Goal: Task Accomplishment & Management: Manage account settings

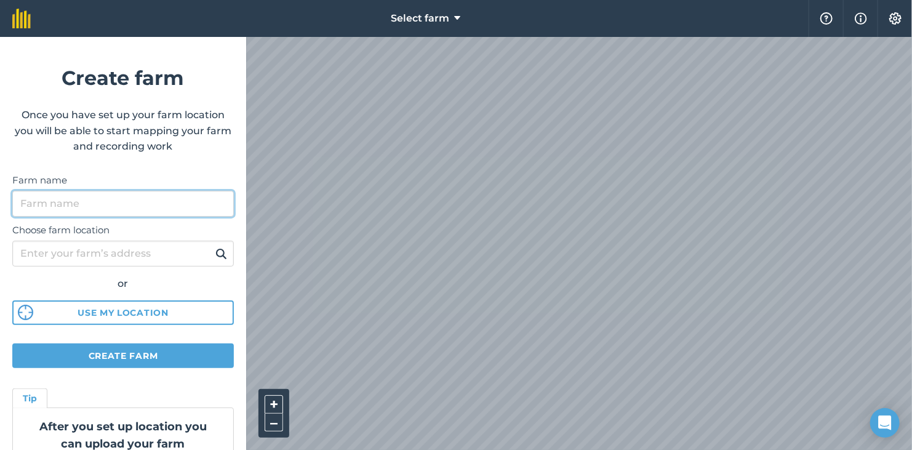
click at [74, 204] on input "Farm name" at bounding box center [123, 204] width 222 height 26
drag, startPoint x: 71, startPoint y: 204, endPoint x: 12, endPoint y: 199, distance: 59.3
click at [12, 199] on form "Create farm Once you have set up your farm location you will be able to start m…" at bounding box center [123, 243] width 246 height 413
type input "Na Sokole"
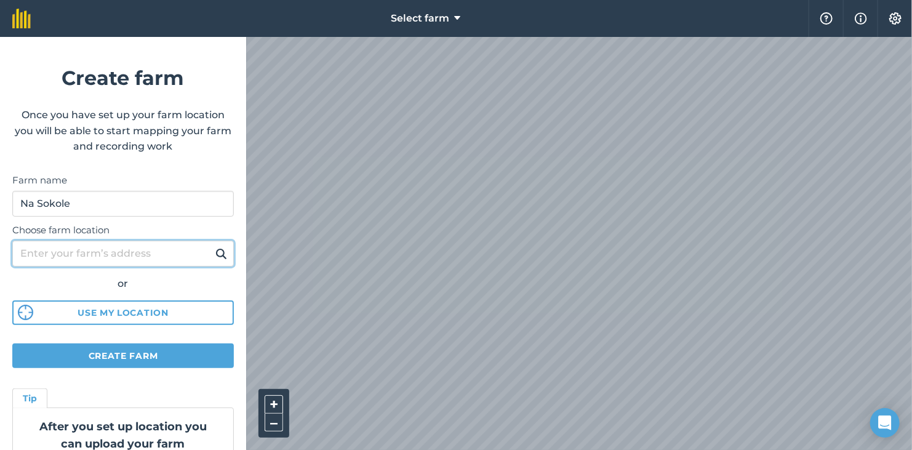
click at [84, 251] on input "Choose farm location" at bounding box center [123, 254] width 222 height 26
click at [118, 251] on input "Choose farm location" at bounding box center [123, 254] width 222 height 26
type input "košecké rovné"
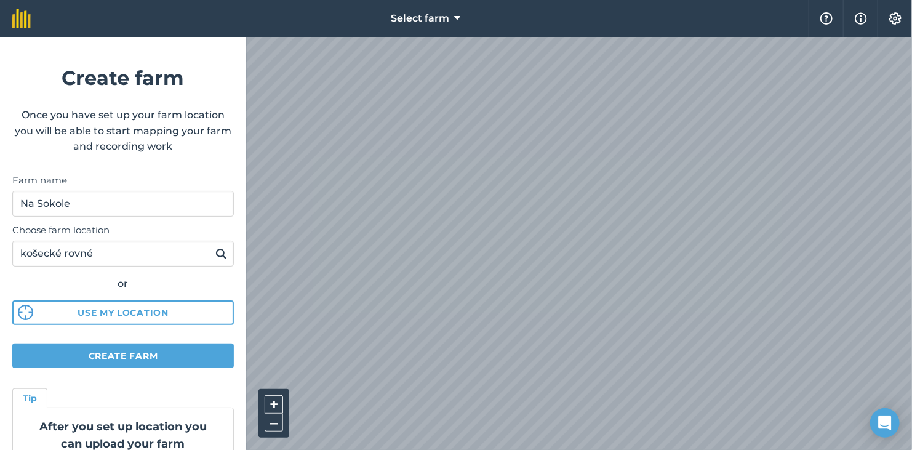
click at [218, 257] on img at bounding box center [221, 253] width 12 height 15
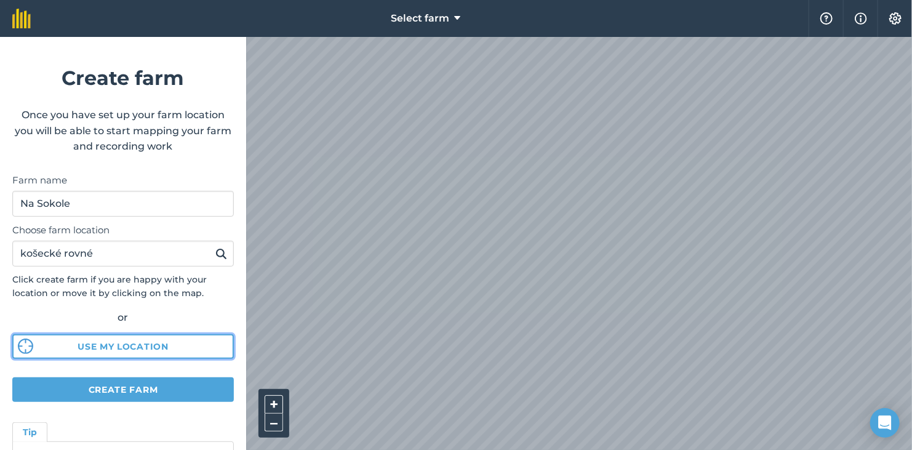
click at [139, 348] on button "Use my location" at bounding box center [123, 346] width 222 height 25
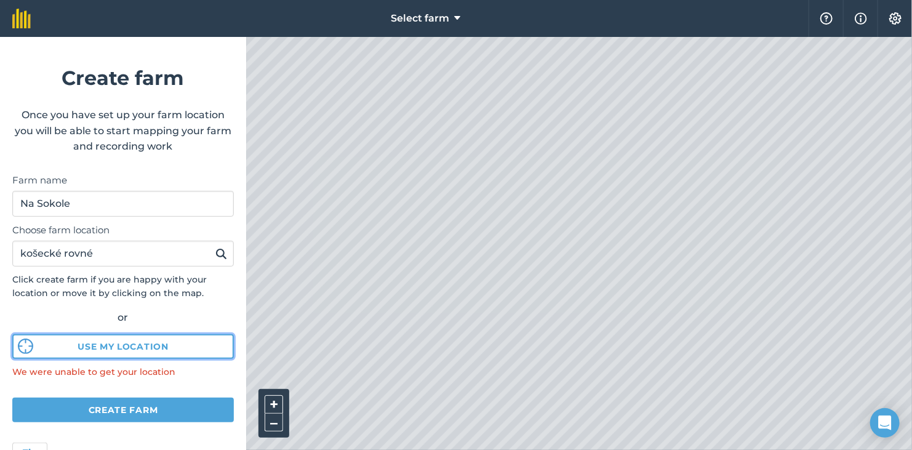
click at [116, 354] on button "Use my location" at bounding box center [123, 346] width 222 height 25
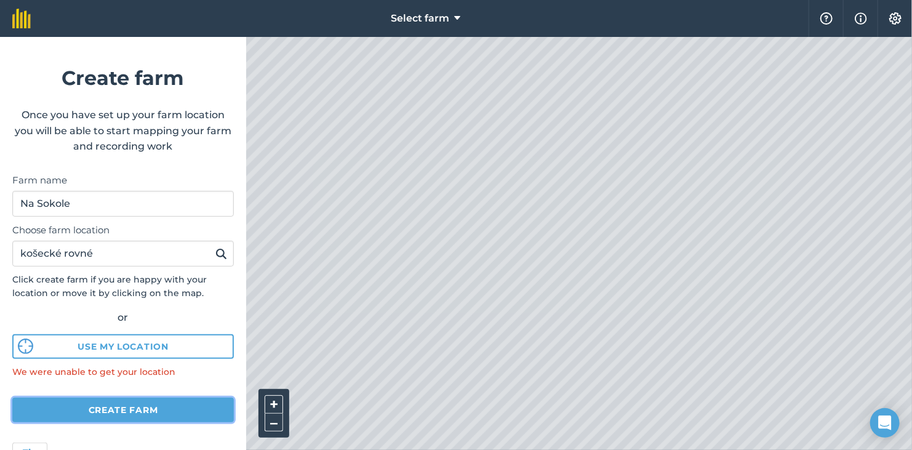
click at [124, 407] on button "Create farm" at bounding box center [123, 410] width 222 height 25
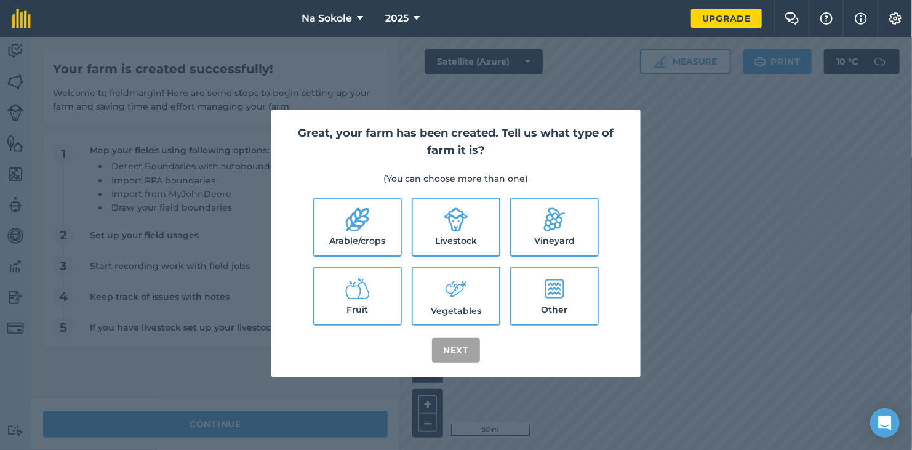
click at [356, 305] on label "Fruit" at bounding box center [358, 296] width 86 height 57
checkbox input "true"
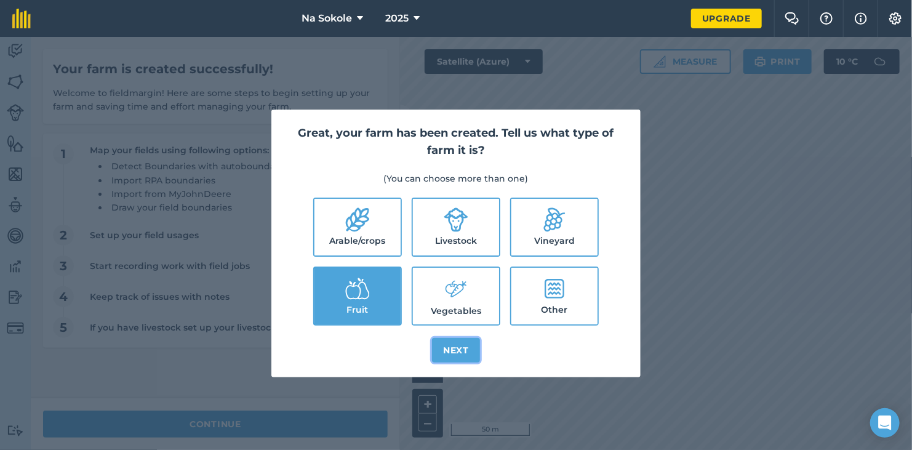
click at [451, 353] on button "Next" at bounding box center [456, 350] width 48 height 25
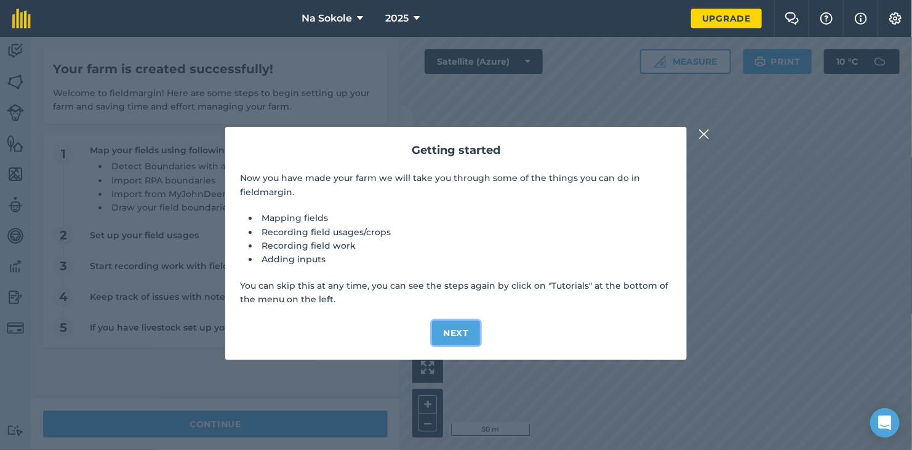
click at [457, 326] on button "Next" at bounding box center [456, 333] width 48 height 25
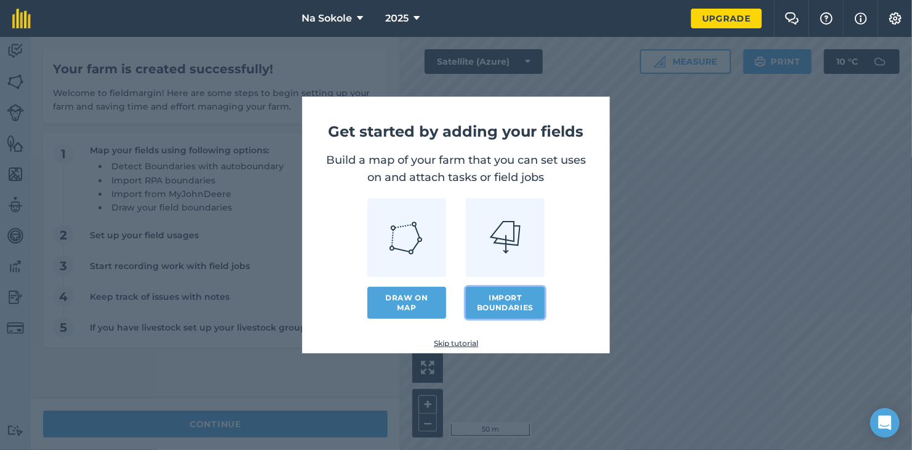
click at [493, 298] on button "Import boundaries" at bounding box center [505, 303] width 79 height 32
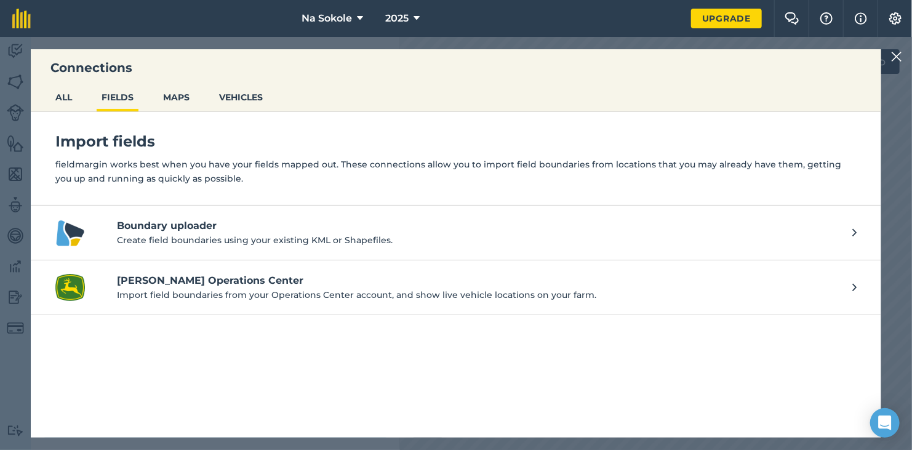
click at [181, 229] on h4 "Boundary uploader" at bounding box center [478, 226] width 723 height 15
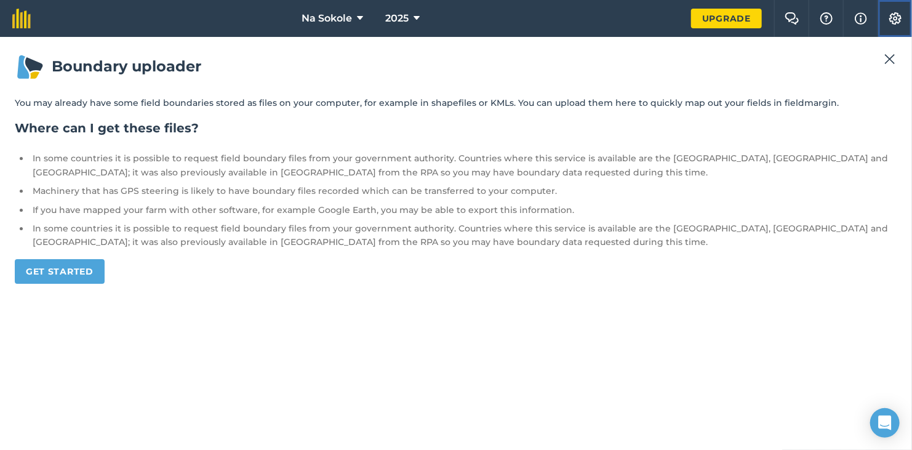
click at [891, 12] on img at bounding box center [895, 18] width 15 height 12
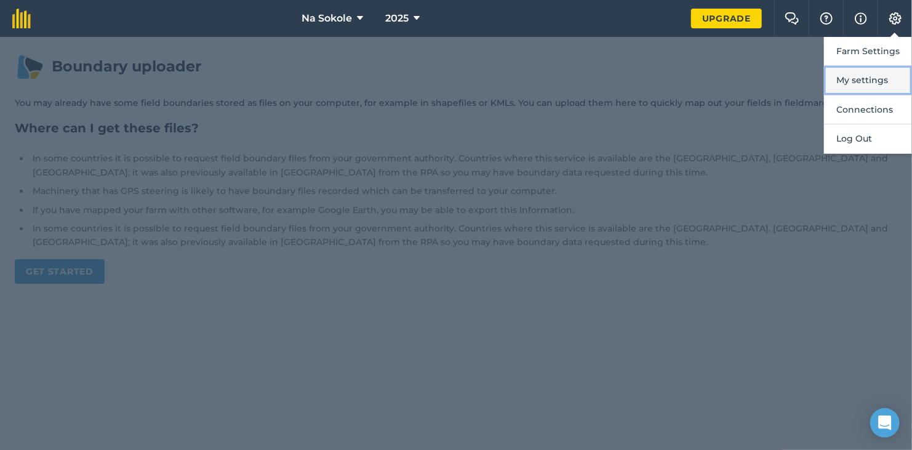
click at [873, 84] on button "My settings" at bounding box center [868, 80] width 88 height 29
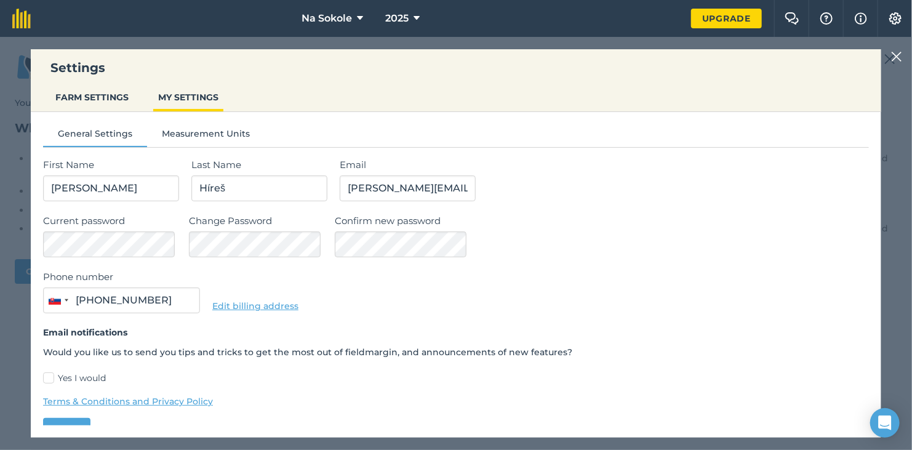
type input "0911 715 621"
click at [98, 98] on button "FARM SETTINGS" at bounding box center [91, 97] width 83 height 23
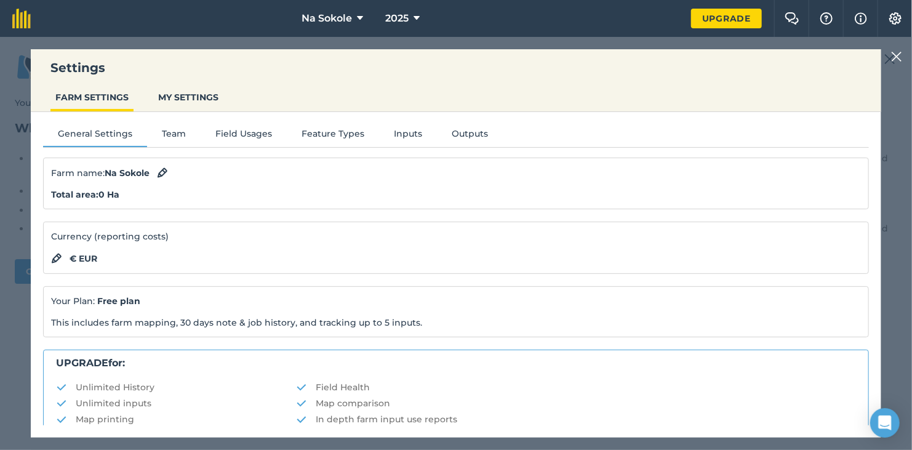
click at [903, 55] on div at bounding box center [899, 56] width 15 height 15
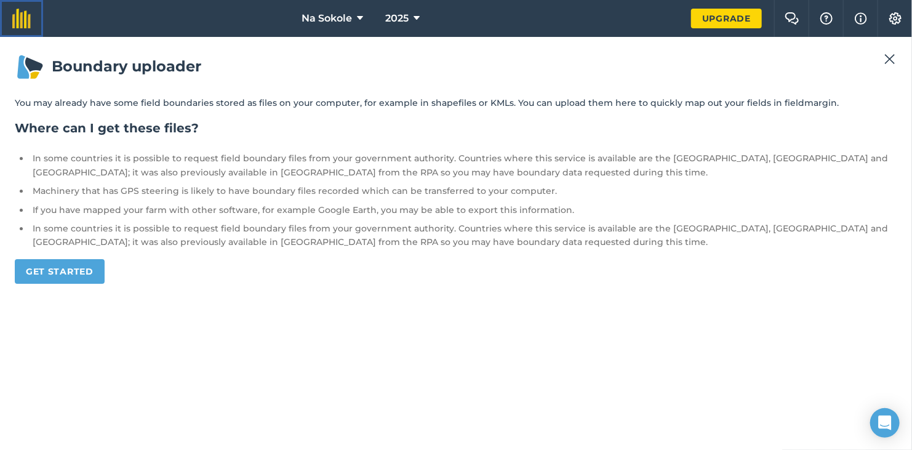
click at [28, 24] on img at bounding box center [21, 19] width 18 height 20
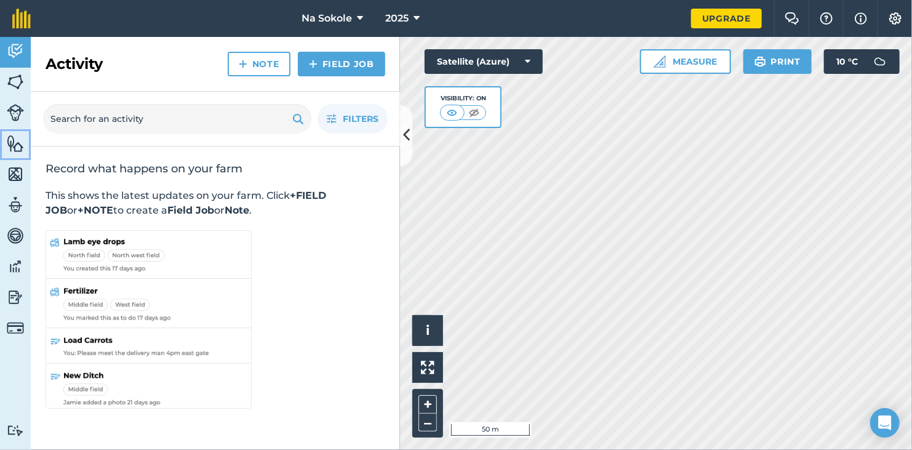
click at [13, 148] on img at bounding box center [15, 143] width 17 height 18
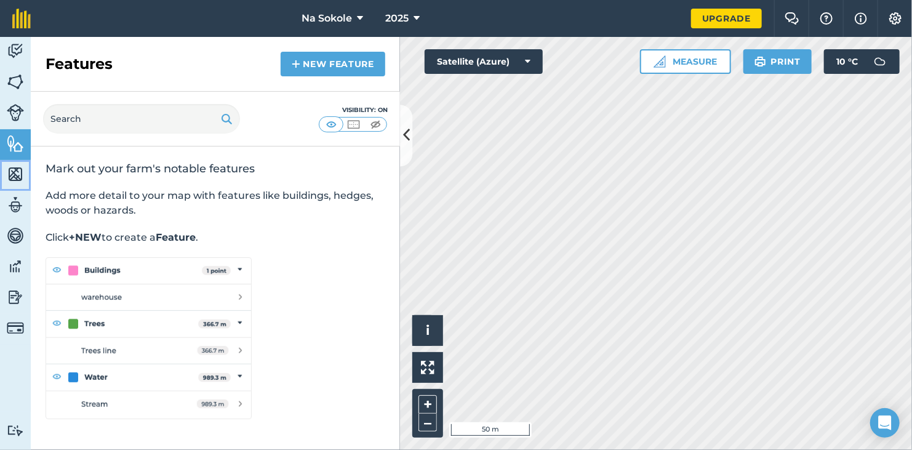
click at [12, 170] on img at bounding box center [15, 174] width 17 height 18
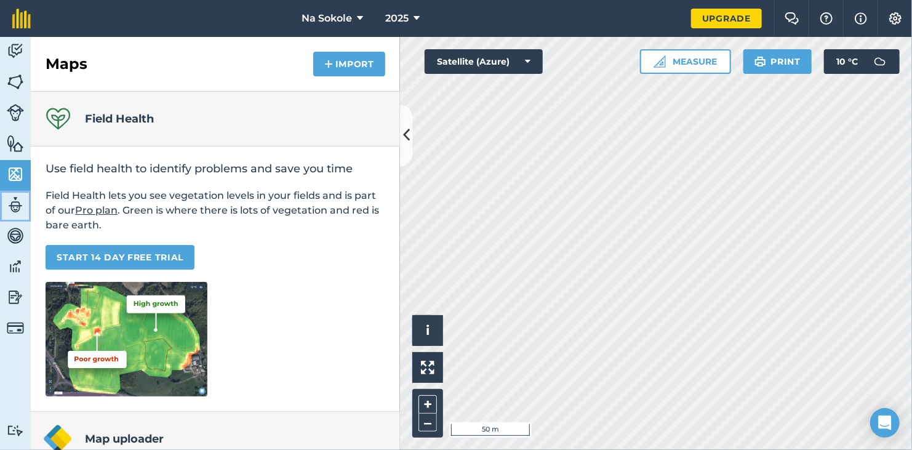
click at [9, 209] on img at bounding box center [15, 205] width 17 height 18
select select "MEMBER"
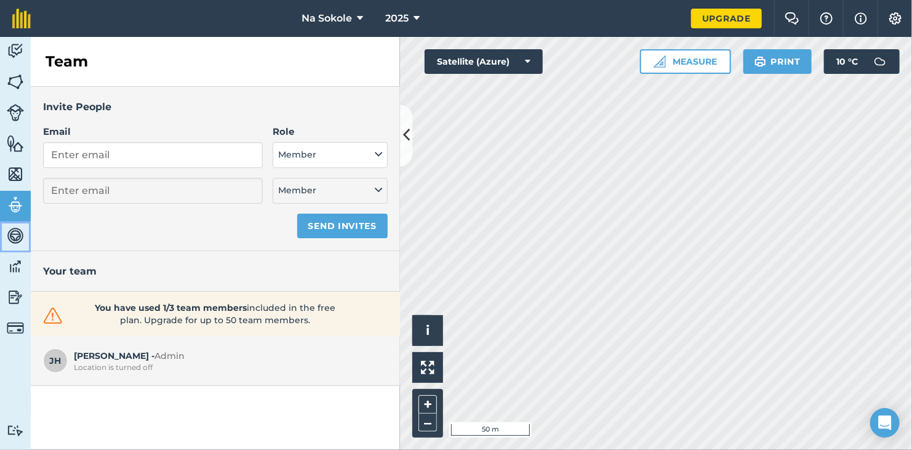
click at [11, 236] on img at bounding box center [15, 236] width 17 height 18
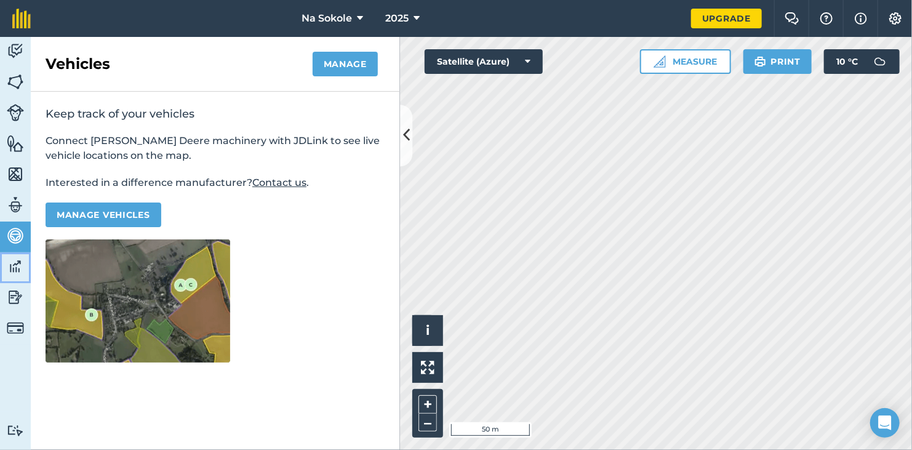
click at [18, 270] on img at bounding box center [15, 266] width 17 height 18
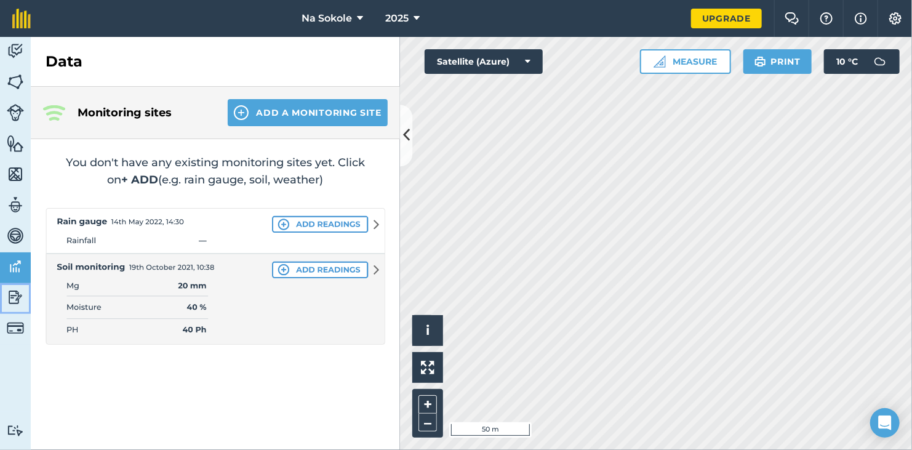
click at [7, 292] on img at bounding box center [15, 297] width 17 height 18
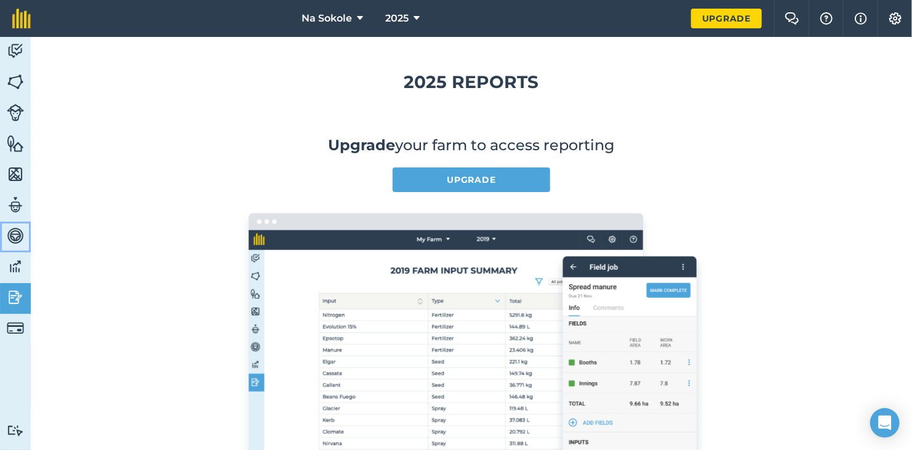
drag, startPoint x: 18, startPoint y: 251, endPoint x: 17, endPoint y: 239, distance: 11.8
click at [17, 254] on div "Activity Fields Livestock Features Maps Team Vehicles Data Reporting Billing Tu…" at bounding box center [15, 243] width 31 height 413
click at [18, 200] on img at bounding box center [15, 205] width 17 height 18
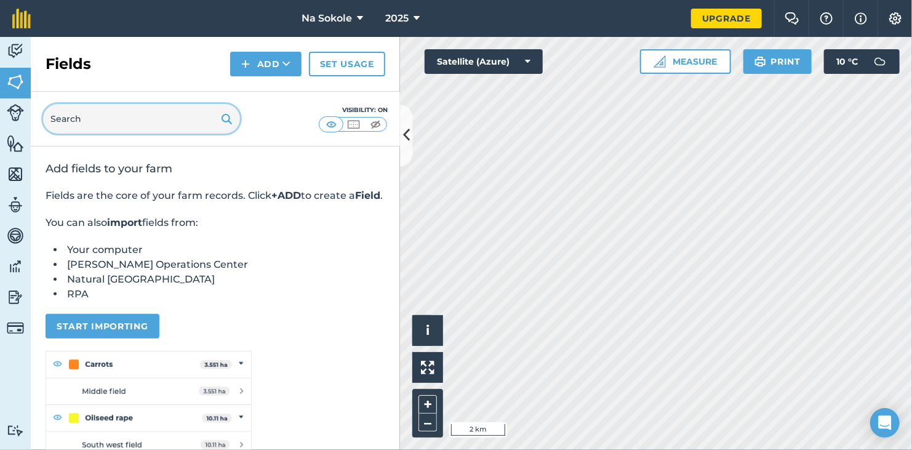
click at [139, 123] on input "text" at bounding box center [141, 119] width 197 height 30
type input "kosecke rovne"
click at [138, 126] on input "kosecke rovne" at bounding box center [141, 119] width 197 height 30
click at [147, 120] on input "kosecke rovne" at bounding box center [141, 119] width 197 height 30
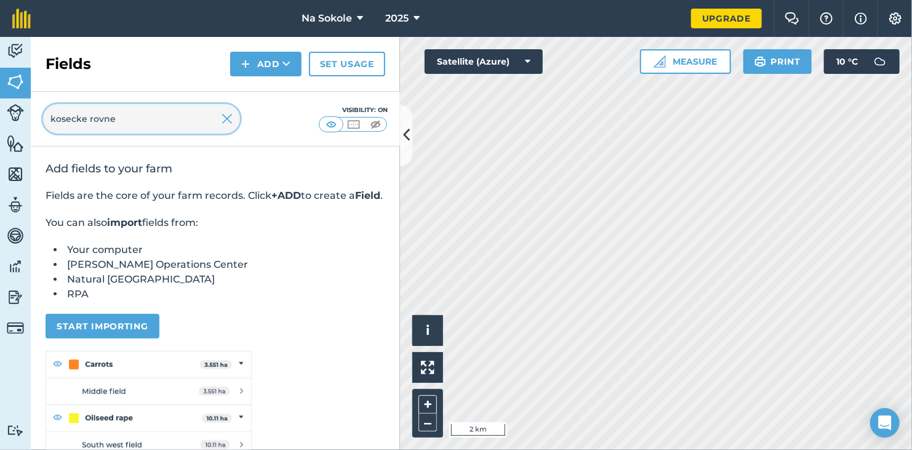
click at [147, 120] on input "kosecke rovne" at bounding box center [141, 119] width 197 height 30
click at [143, 118] on input "kosecke rovne" at bounding box center [141, 119] width 197 height 30
select select "MEMBER"
drag, startPoint x: 97, startPoint y: 110, endPoint x: 97, endPoint y: 118, distance: 8.6
click at [97, 111] on input "text" at bounding box center [141, 119] width 197 height 30
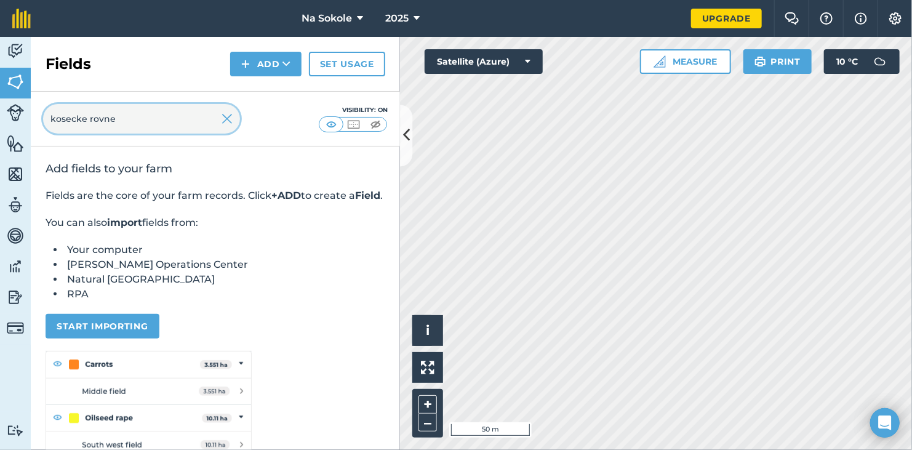
type input "kosecke rovne"
click at [17, 52] on img at bounding box center [15, 51] width 17 height 18
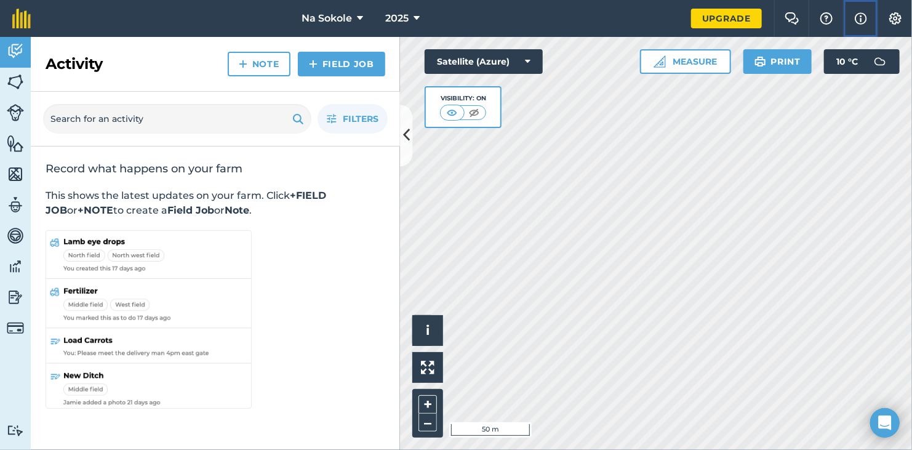
click at [854, 21] on button "Info" at bounding box center [861, 18] width 34 height 37
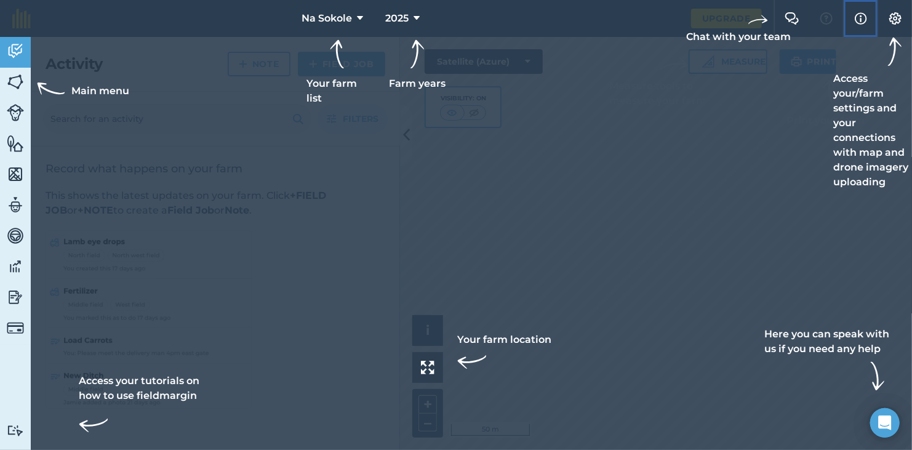
click at [861, 20] on img at bounding box center [861, 18] width 12 height 15
click at [889, 421] on icon "Open Intercom Messenger" at bounding box center [885, 423] width 14 height 16
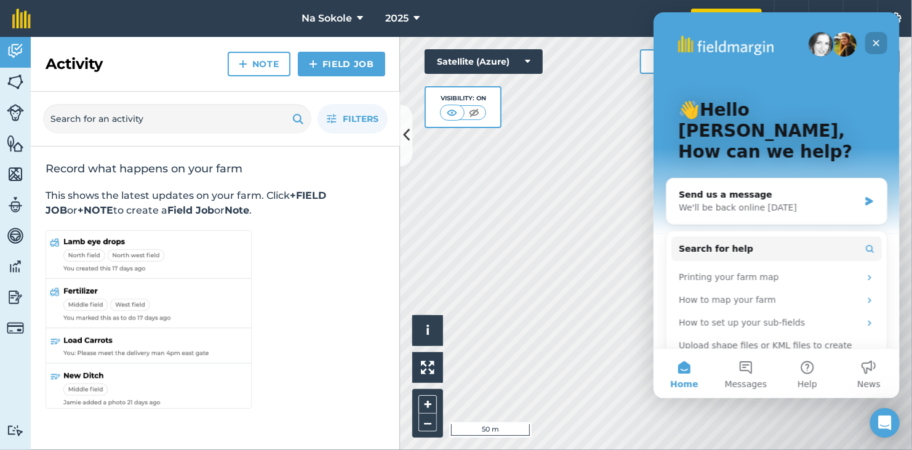
click at [878, 46] on icon "Close" at bounding box center [876, 43] width 7 height 7
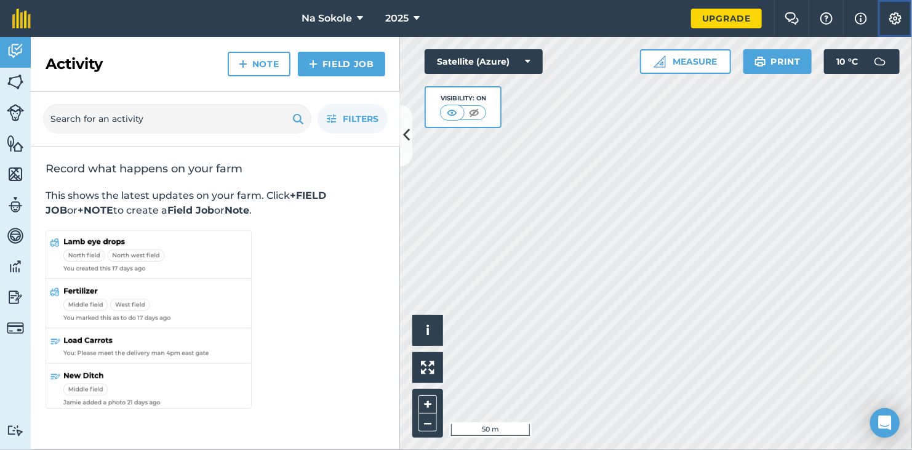
click at [892, 22] on img at bounding box center [895, 18] width 15 height 12
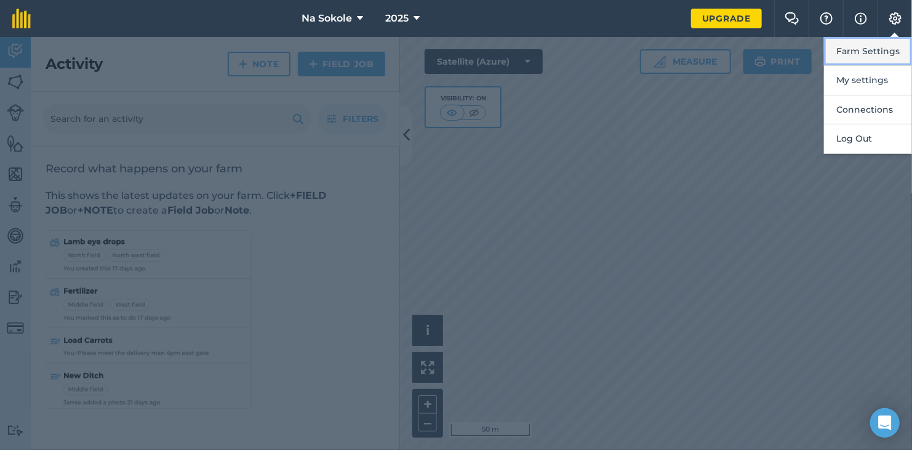
click at [881, 54] on button "Farm Settings" at bounding box center [868, 51] width 88 height 29
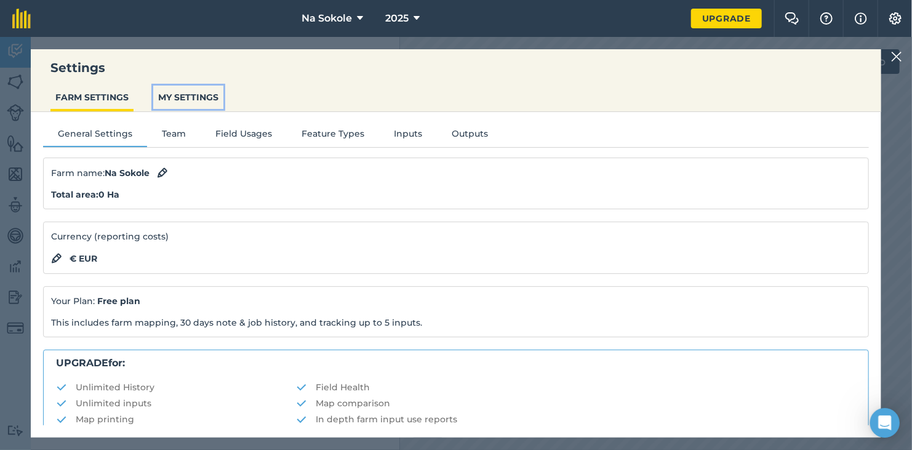
click at [198, 100] on button "MY SETTINGS" at bounding box center [188, 97] width 70 height 23
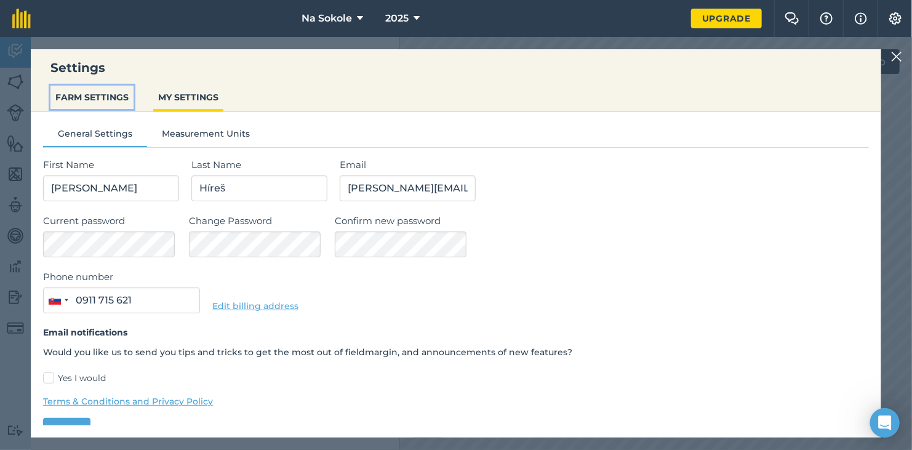
click at [99, 97] on button "FARM SETTINGS" at bounding box center [91, 97] width 83 height 23
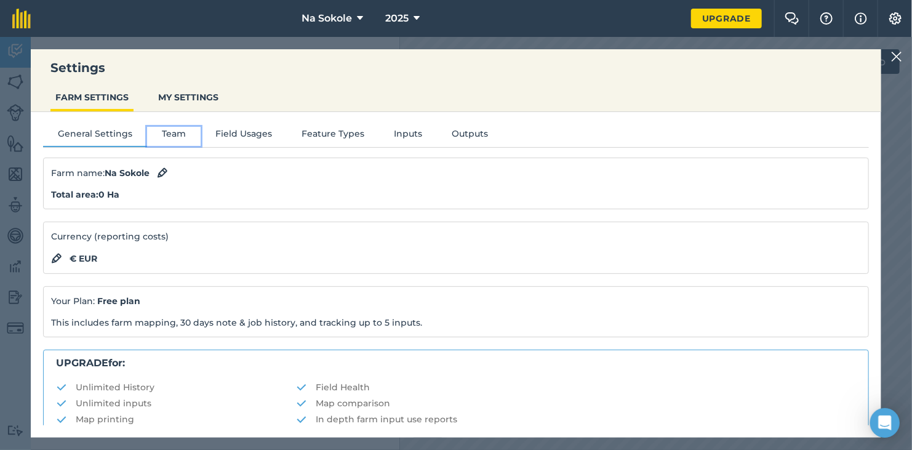
click at [174, 134] on button "Team" at bounding box center [174, 136] width 54 height 18
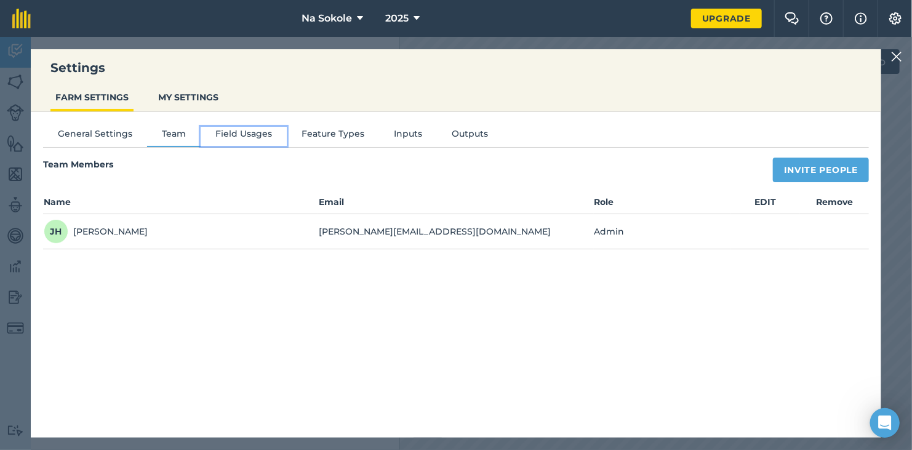
click at [241, 132] on button "Field Usages" at bounding box center [244, 136] width 86 height 18
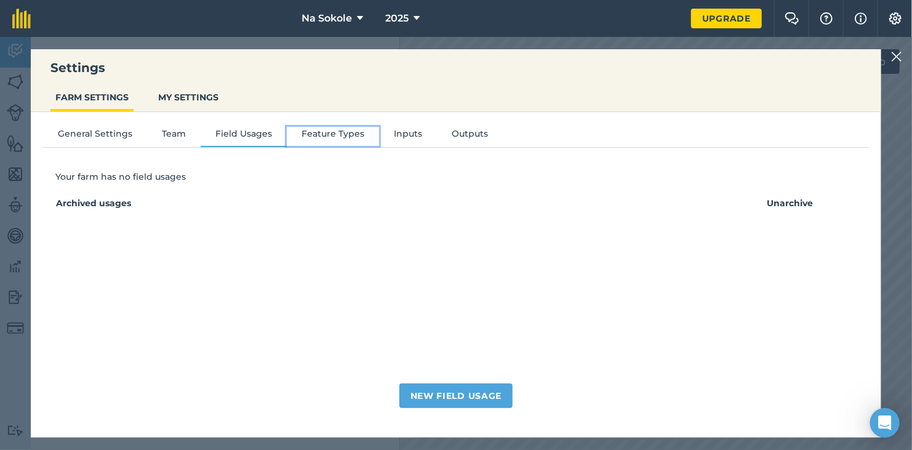
click at [345, 131] on button "Feature Types" at bounding box center [333, 136] width 92 height 18
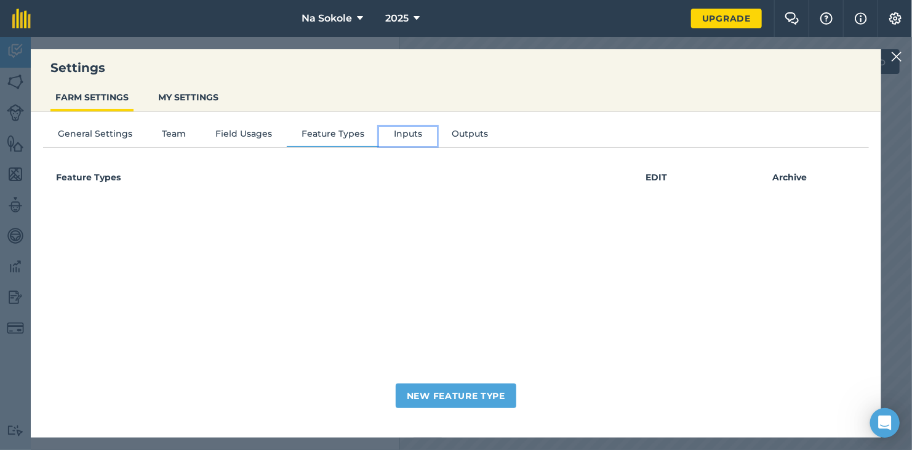
click at [418, 131] on button "Inputs" at bounding box center [408, 136] width 58 height 18
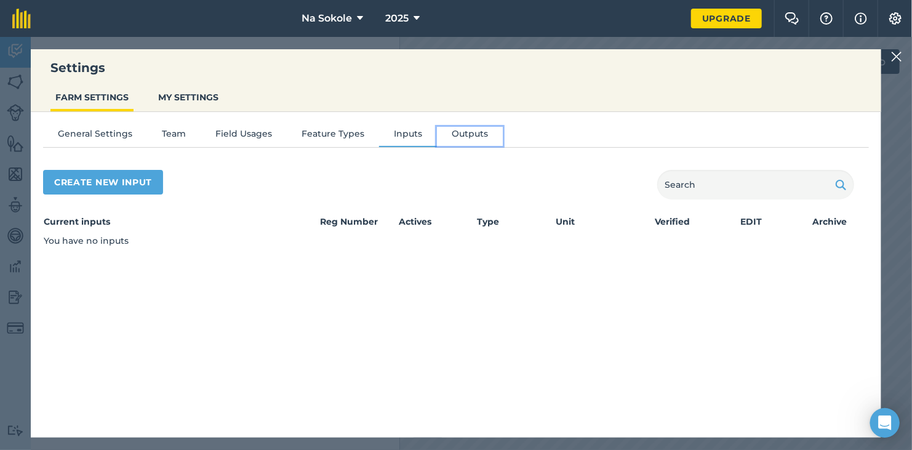
click at [462, 133] on button "Outputs" at bounding box center [470, 136] width 66 height 18
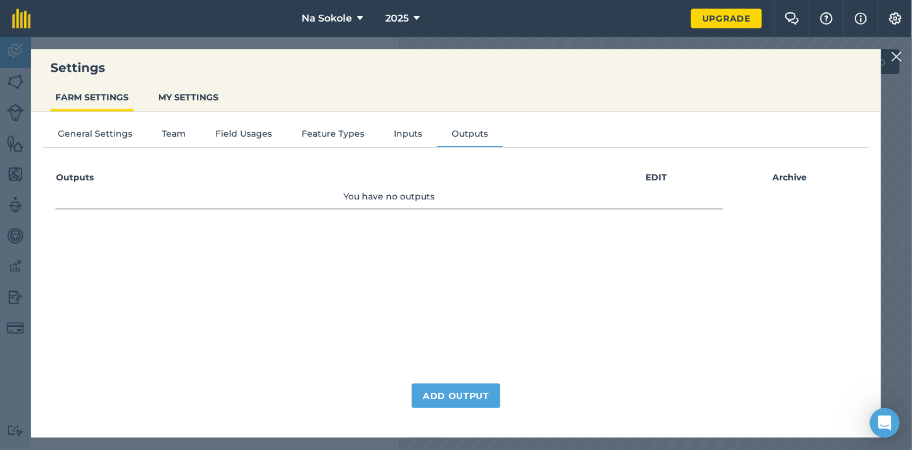
click at [903, 52] on div at bounding box center [899, 56] width 15 height 15
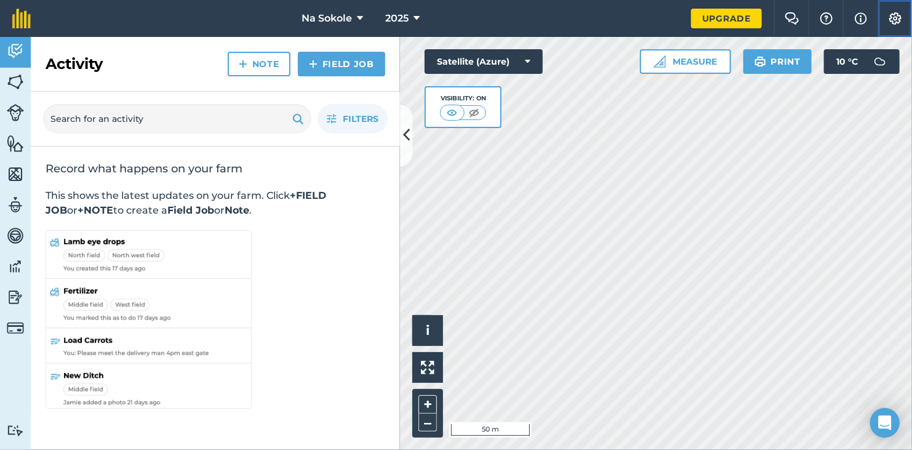
click at [899, 20] on img at bounding box center [895, 18] width 15 height 12
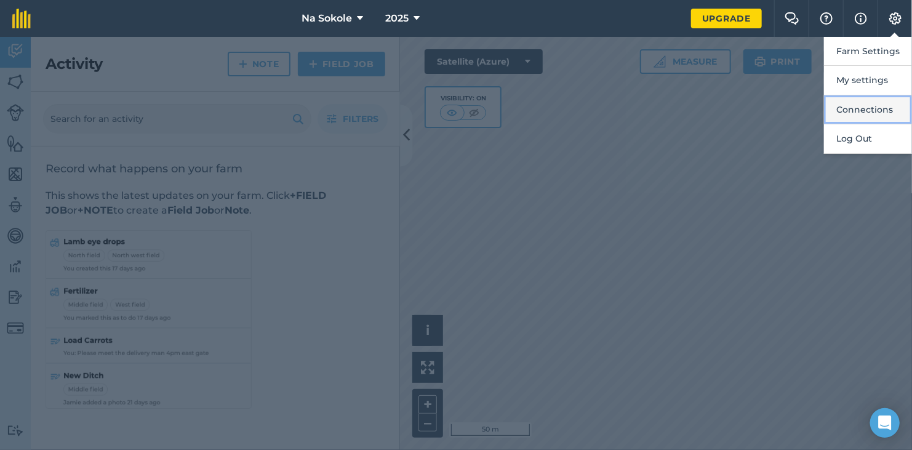
click at [866, 100] on button "Connections" at bounding box center [868, 109] width 88 height 29
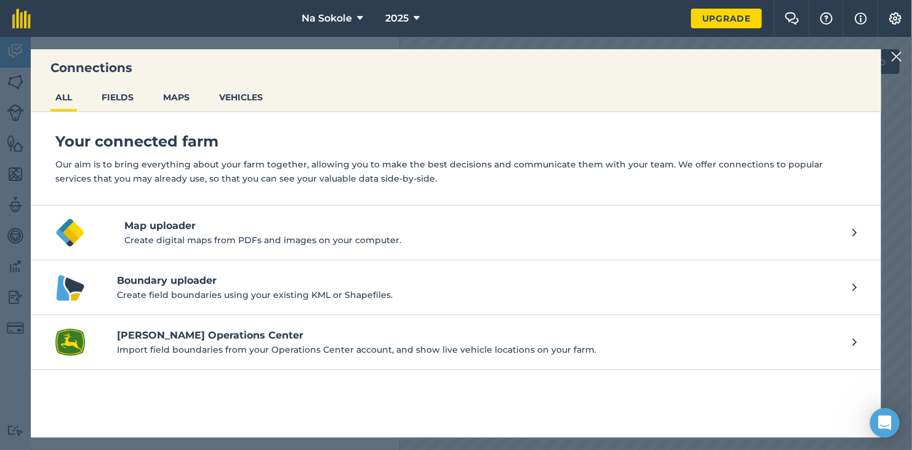
click at [895, 58] on img at bounding box center [897, 56] width 11 height 15
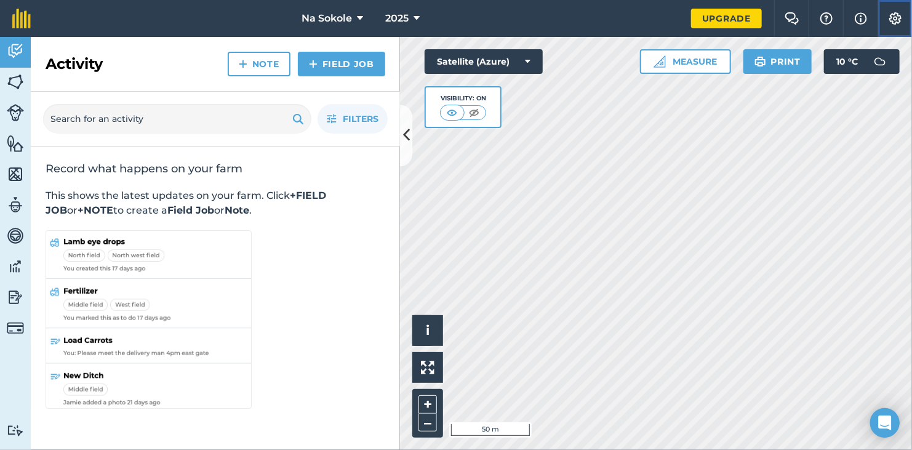
click at [894, 13] on img at bounding box center [895, 18] width 15 height 12
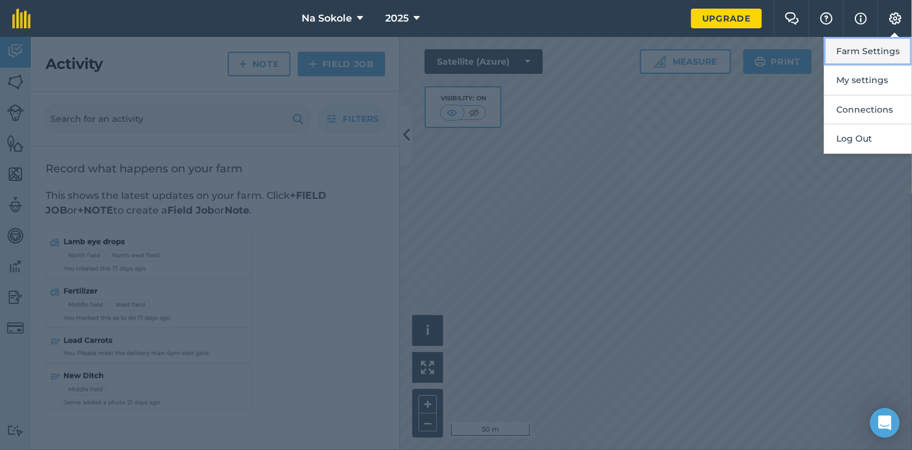
click at [863, 50] on button "Farm Settings" at bounding box center [868, 51] width 88 height 29
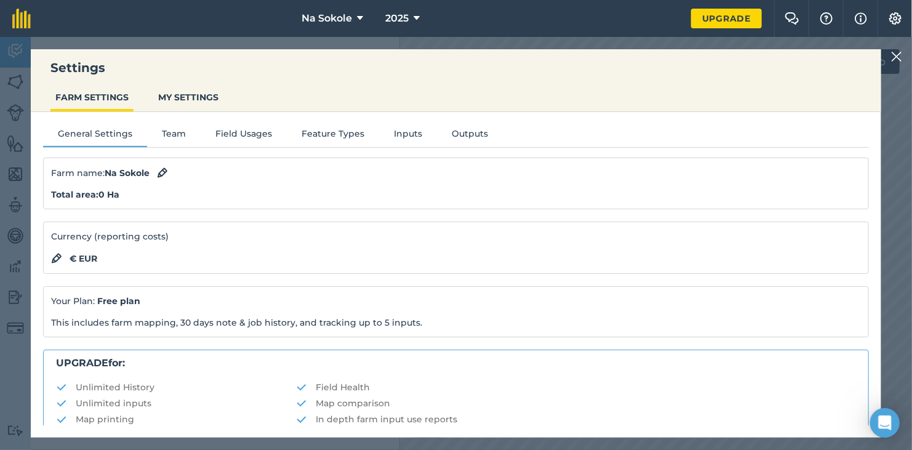
click at [896, 54] on img at bounding box center [897, 56] width 11 height 15
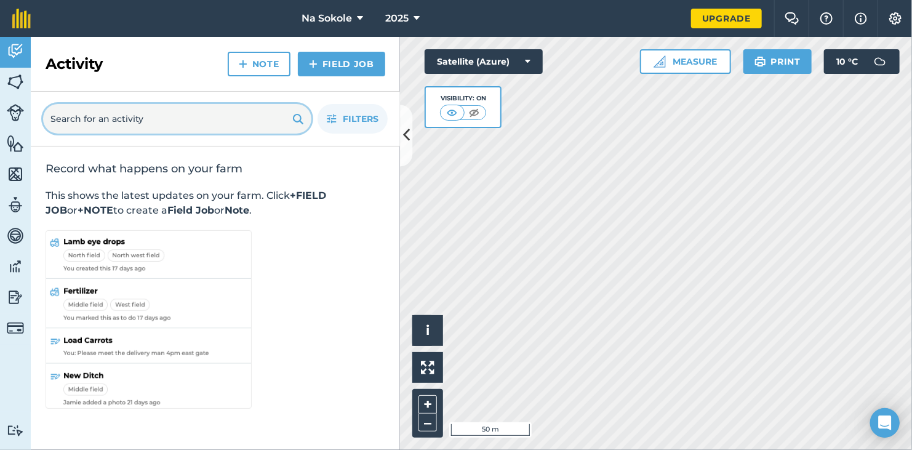
click at [161, 111] on input "text" at bounding box center [177, 119] width 268 height 30
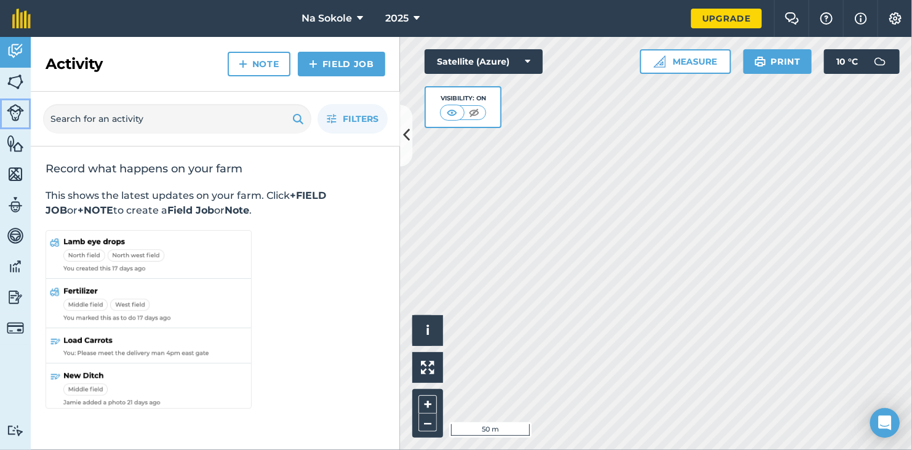
click at [19, 115] on img at bounding box center [15, 112] width 17 height 17
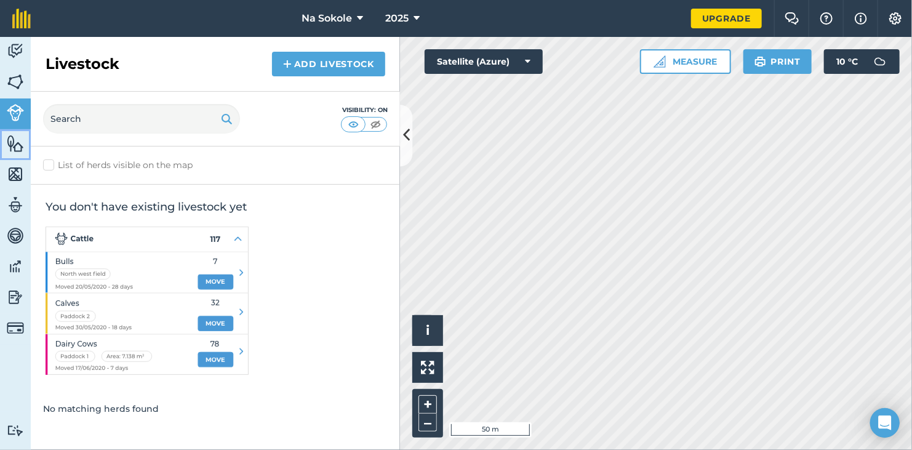
click at [18, 154] on link "Features" at bounding box center [15, 144] width 31 height 31
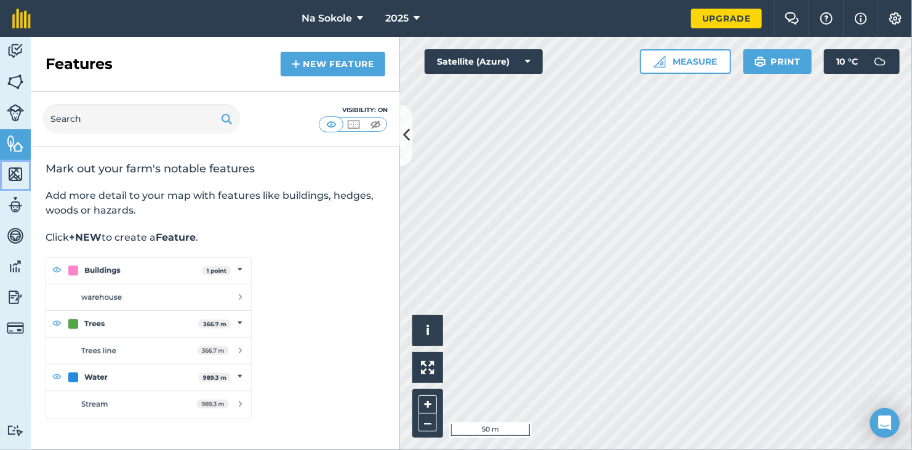
click at [18, 174] on img at bounding box center [15, 174] width 17 height 18
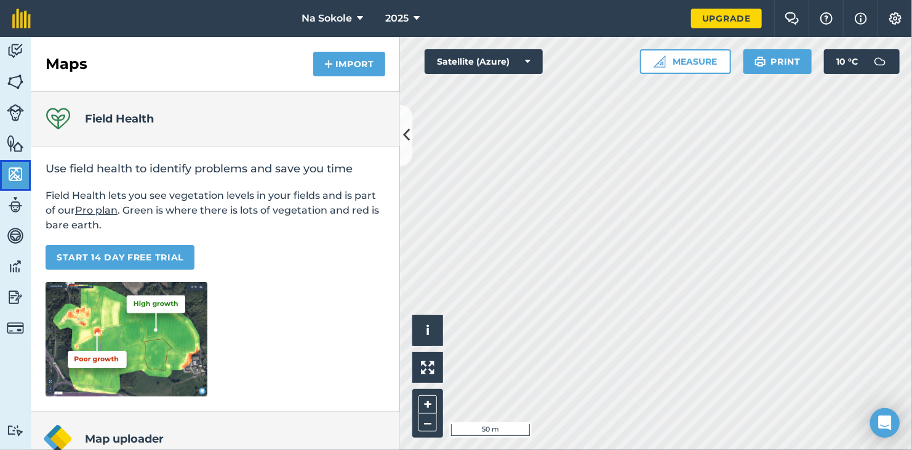
click at [15, 171] on img at bounding box center [15, 174] width 17 height 18
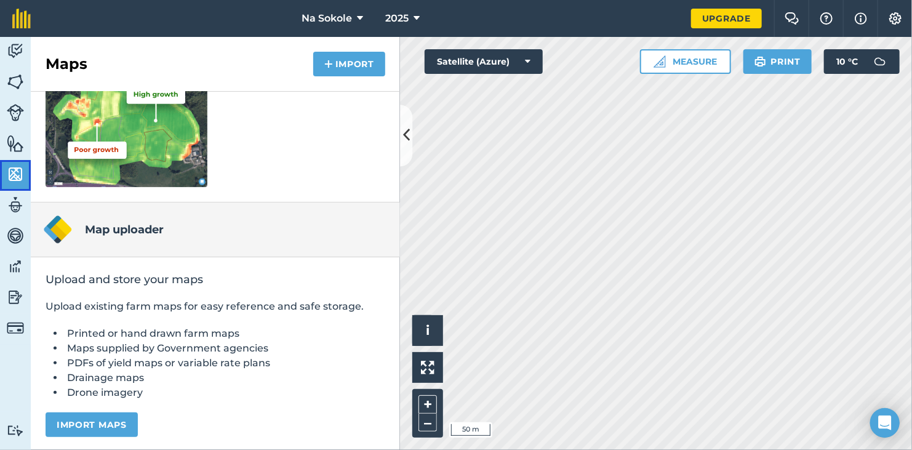
scroll to position [209, 0]
click at [111, 217] on div "Map uploader" at bounding box center [215, 230] width 369 height 55
click at [99, 228] on h4 "Map uploader" at bounding box center [124, 229] width 79 height 17
click at [19, 85] on img at bounding box center [15, 82] width 17 height 18
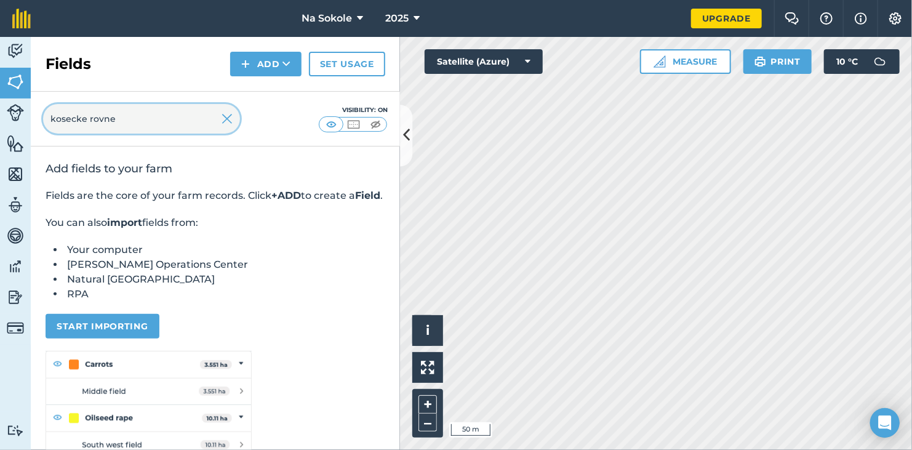
click at [131, 124] on input "kosecke rovne" at bounding box center [141, 119] width 197 height 30
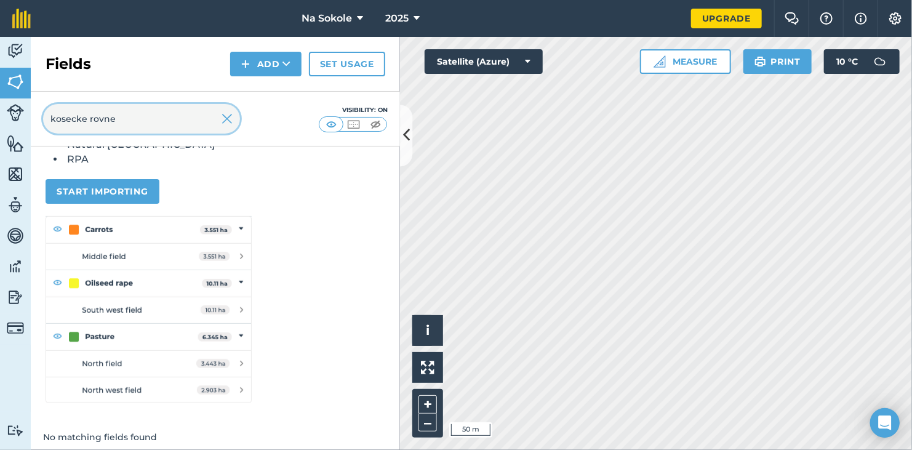
scroll to position [155, 0]
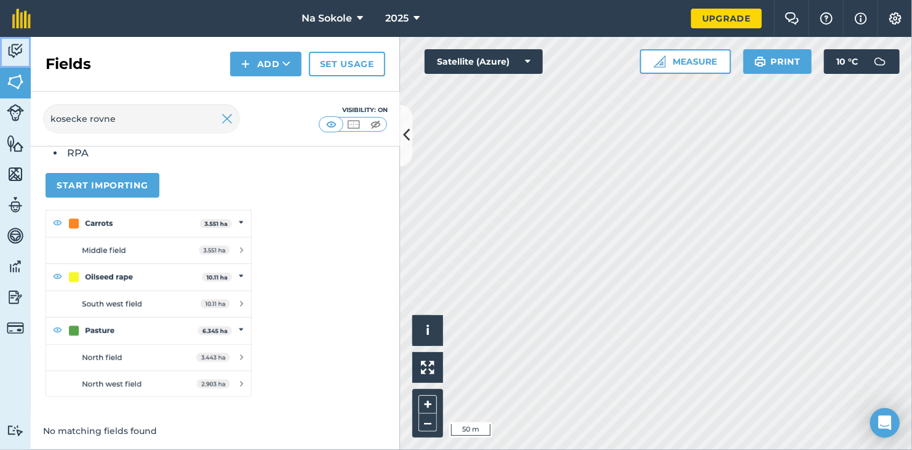
click at [19, 50] on img at bounding box center [15, 51] width 17 height 18
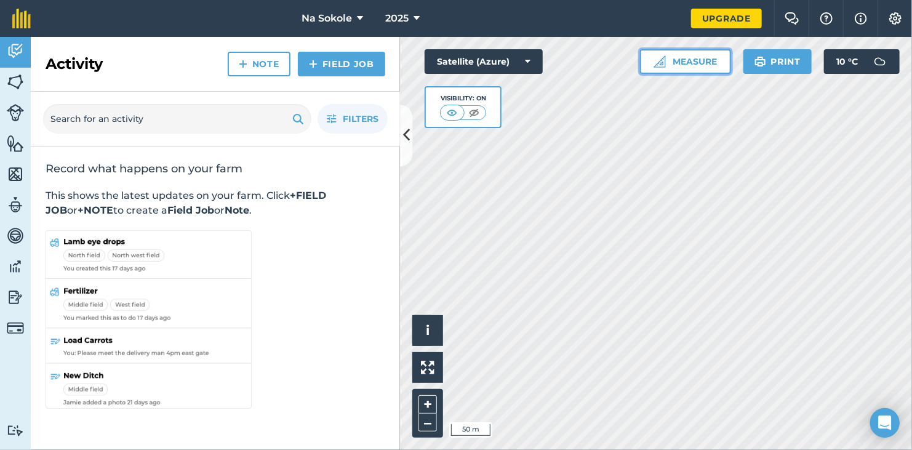
click at [676, 59] on button "Measure" at bounding box center [685, 61] width 91 height 25
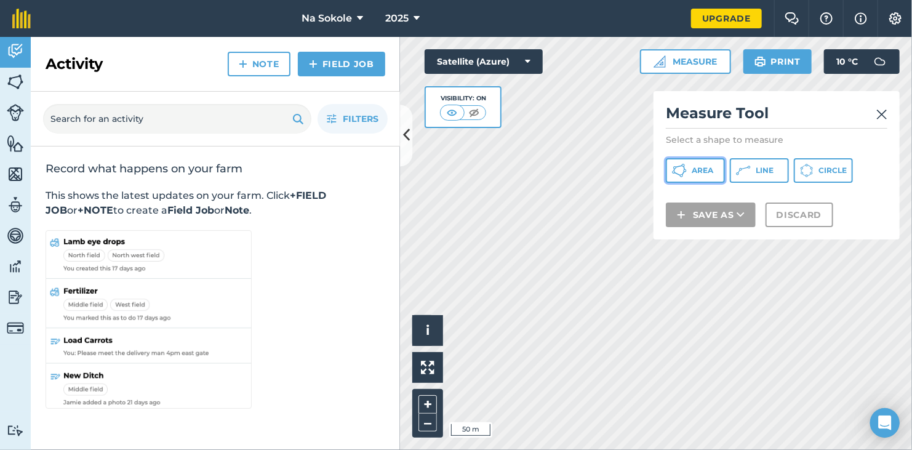
click at [707, 171] on span "Area" at bounding box center [703, 171] width 22 height 10
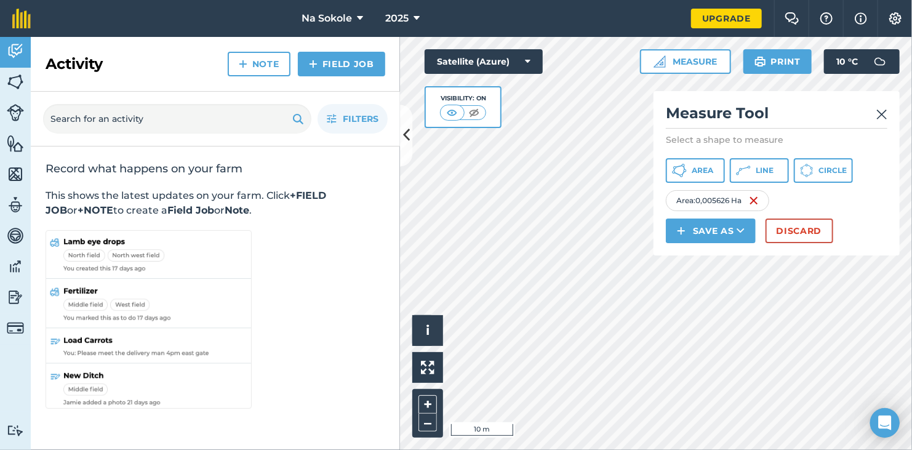
click at [884, 113] on img at bounding box center [882, 114] width 11 height 15
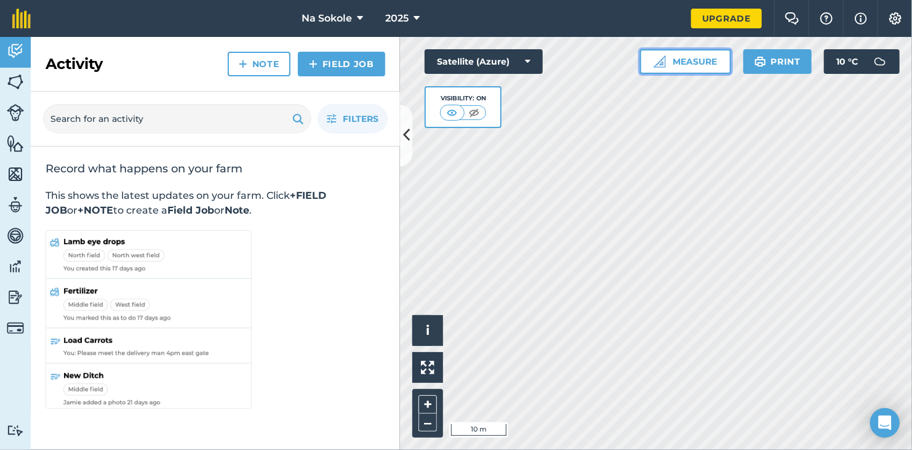
click at [671, 52] on button "Measure" at bounding box center [685, 61] width 91 height 25
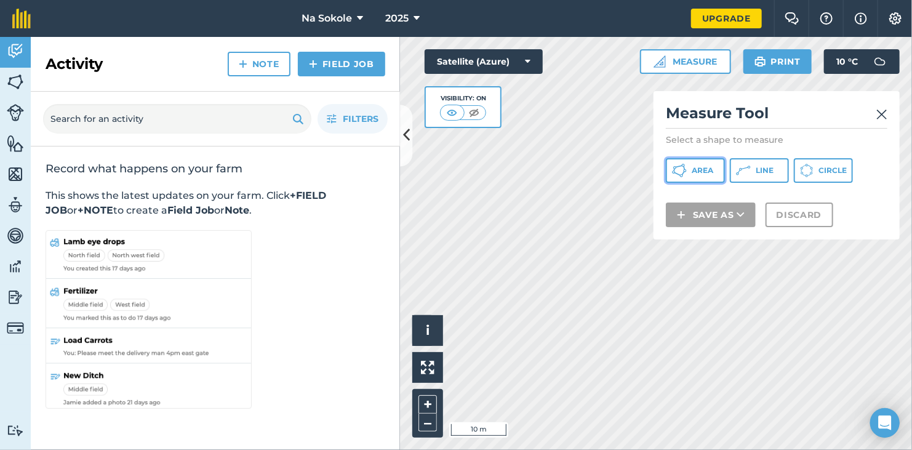
click at [699, 169] on span "Area" at bounding box center [703, 171] width 22 height 10
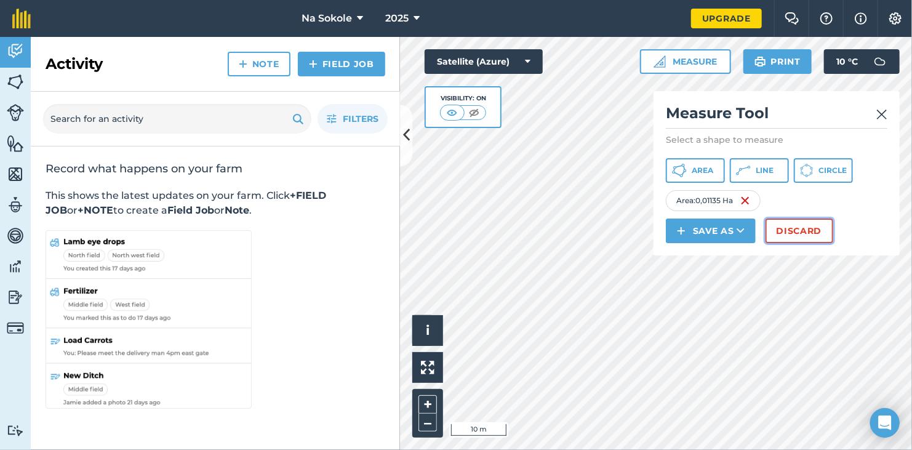
click at [820, 230] on button "Discard" at bounding box center [800, 231] width 68 height 25
